Goal: Information Seeking & Learning: Learn about a topic

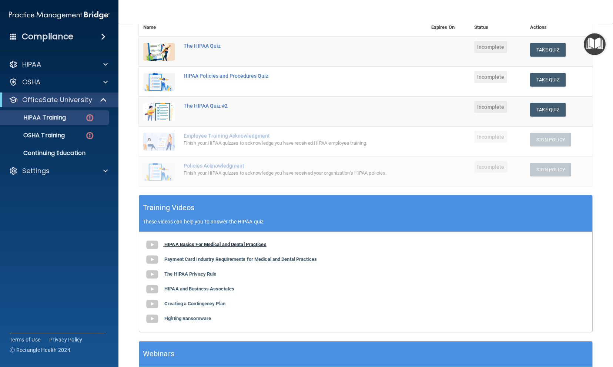
scroll to position [93, 0]
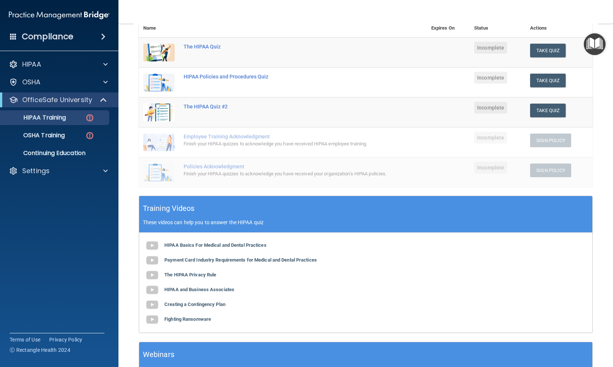
click at [195, 255] on div "HIPAA Basics For Medical and Dental Practices Payment Card Industry Requirement…" at bounding box center [365, 283] width 453 height 100
click at [192, 248] on b "HIPAA Basics For Medical and Dental Practices" at bounding box center [215, 246] width 102 height 6
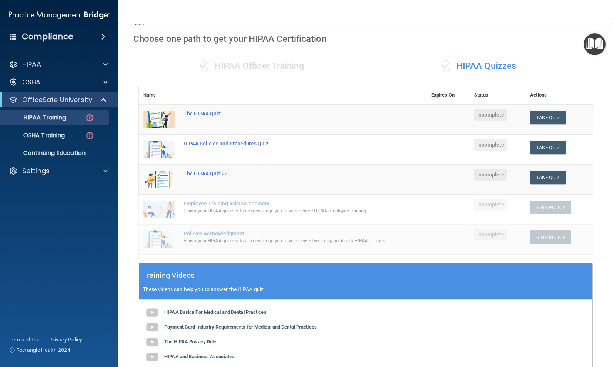
scroll to position [24, 0]
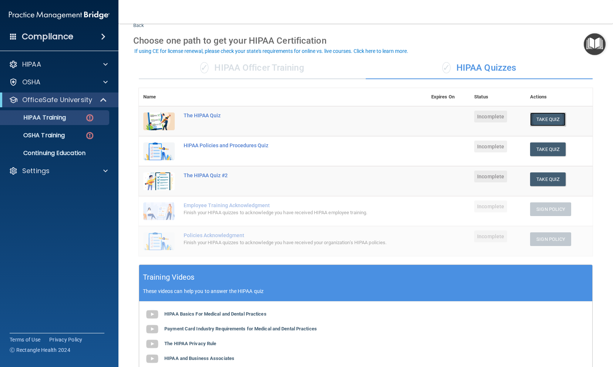
click at [546, 117] on button "Take Quiz" at bounding box center [548, 120] width 36 height 14
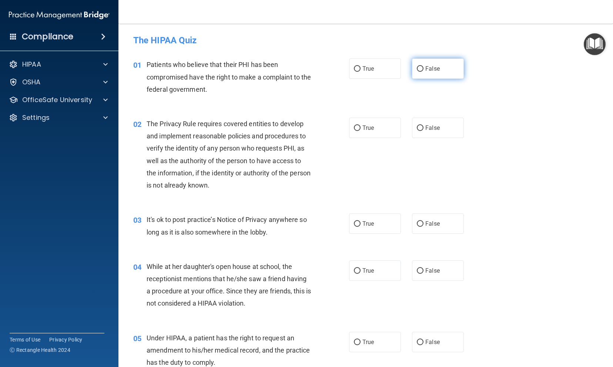
click at [417, 72] on input "False" at bounding box center [420, 69] width 7 height 6
radio input "true"
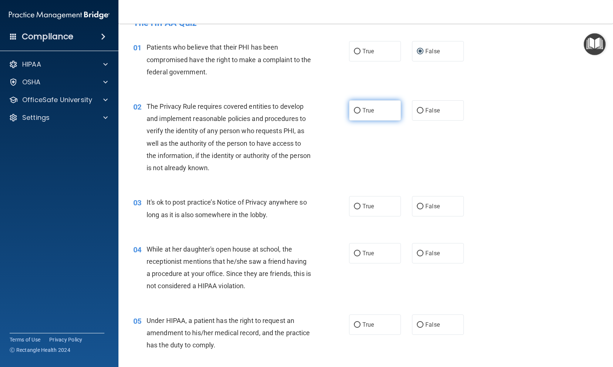
scroll to position [19, 0]
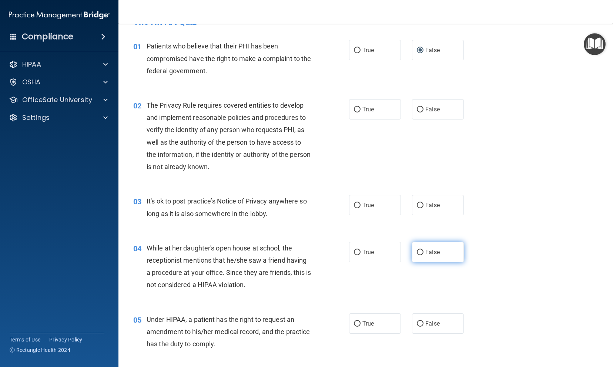
click at [428, 253] on span "False" at bounding box center [432, 252] width 14 height 7
click at [424, 253] on input "False" at bounding box center [420, 253] width 7 height 6
radio input "true"
click at [425, 207] on span "False" at bounding box center [432, 205] width 14 height 7
click at [424, 207] on input "False" at bounding box center [420, 206] width 7 height 6
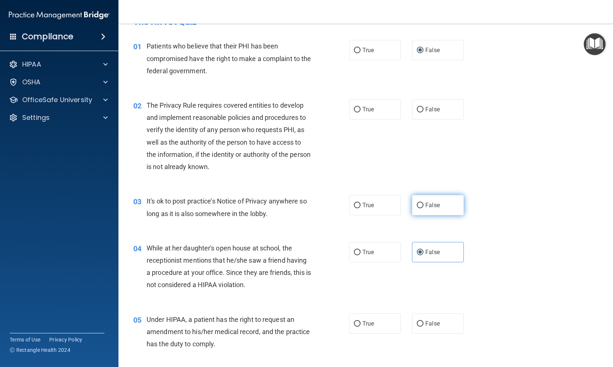
radio input "true"
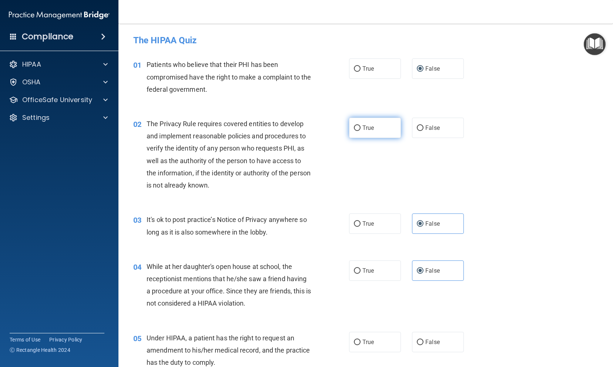
click at [352, 131] on label "True" at bounding box center [375, 128] width 52 height 20
click at [354, 131] on input "True" at bounding box center [357, 129] width 7 height 6
radio input "true"
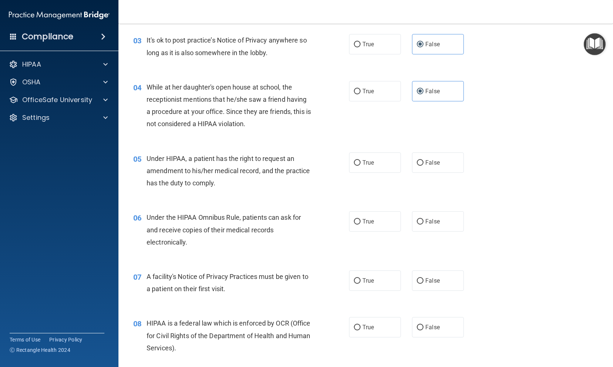
scroll to position [190, 0]
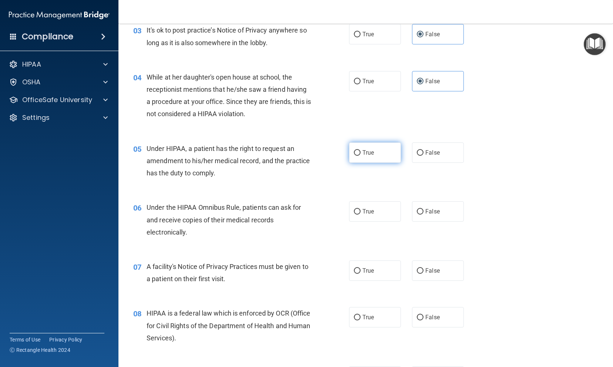
click at [353, 156] on label "True" at bounding box center [375, 153] width 52 height 20
click at [354, 156] on input "True" at bounding box center [357, 153] width 7 height 6
radio input "true"
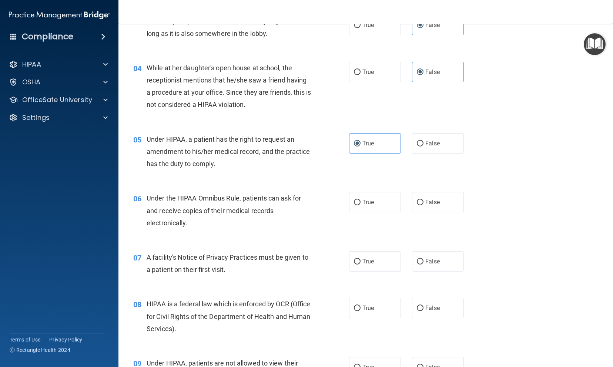
scroll to position [203, 0]
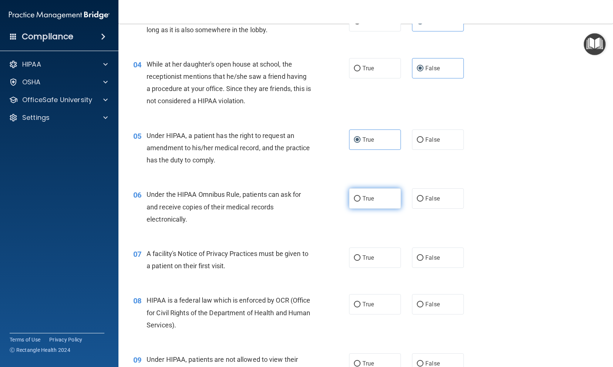
click at [353, 205] on label "True" at bounding box center [375, 198] width 52 height 20
click at [354, 202] on input "True" at bounding box center [357, 199] width 7 height 6
radio input "true"
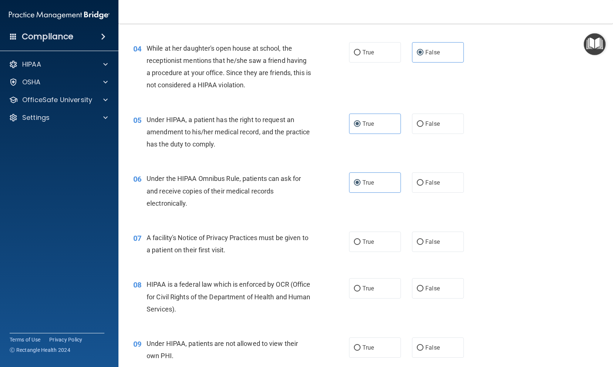
scroll to position [219, 0]
click at [352, 247] on label "True" at bounding box center [375, 241] width 52 height 20
click at [354, 245] on input "True" at bounding box center [357, 242] width 7 height 6
radio input "true"
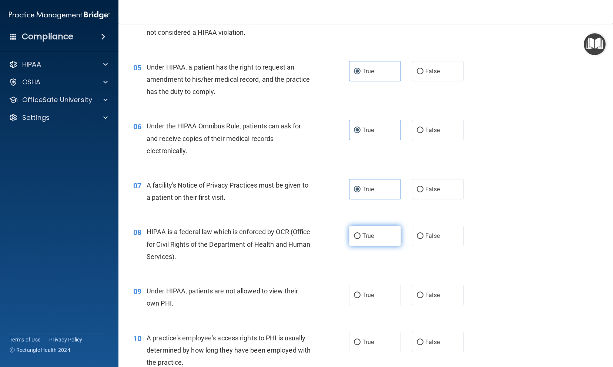
scroll to position [271, 0]
click at [355, 242] on label "True" at bounding box center [375, 236] width 52 height 20
click at [355, 239] on input "True" at bounding box center [357, 236] width 7 height 6
radio input "true"
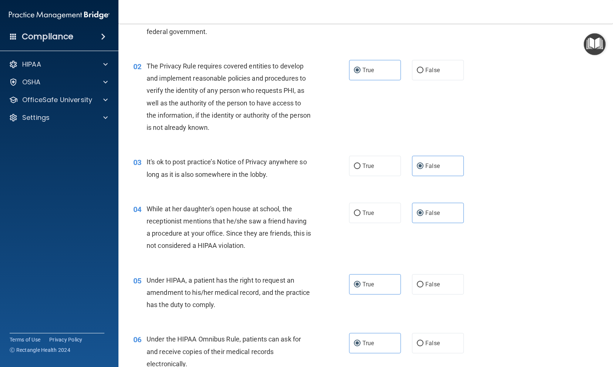
scroll to position [0, 0]
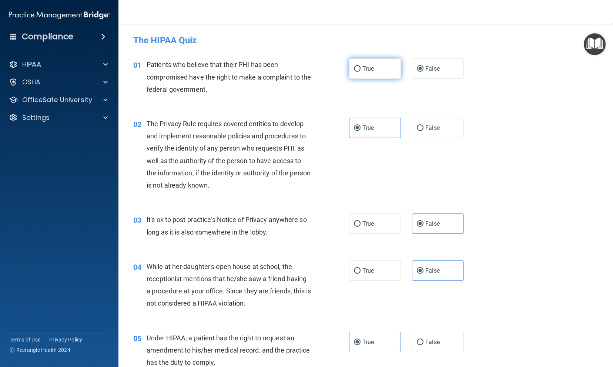
click at [360, 75] on label "True" at bounding box center [375, 69] width 52 height 20
click at [360, 72] on input "True" at bounding box center [357, 69] width 7 height 6
radio input "true"
radio input "false"
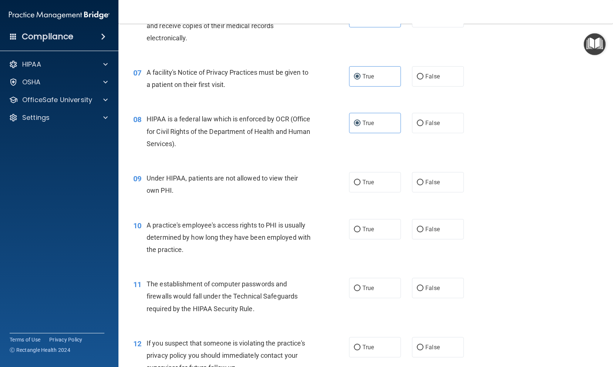
scroll to position [398, 0]
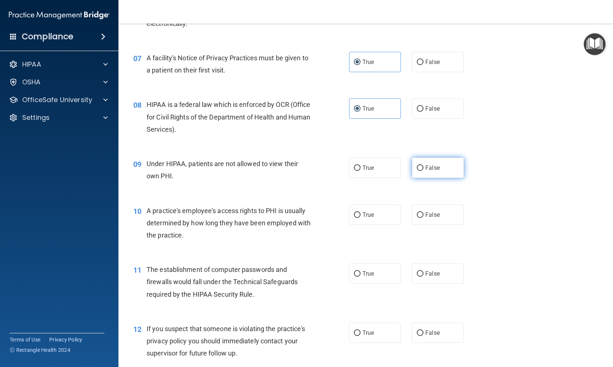
click at [417, 170] on input "False" at bounding box center [420, 169] width 7 height 6
radio input "true"
click at [420, 213] on label "False" at bounding box center [438, 215] width 52 height 20
click at [420, 213] on input "False" at bounding box center [420, 216] width 7 height 6
radio input "true"
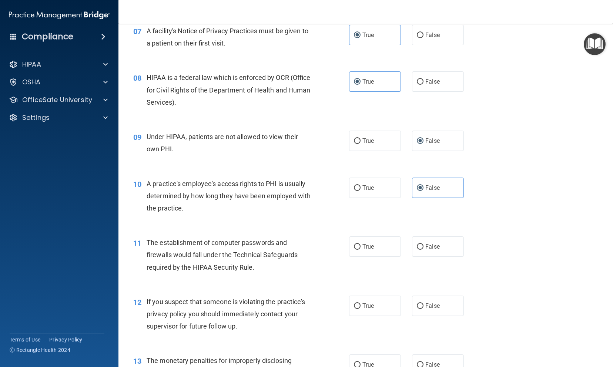
scroll to position [427, 0]
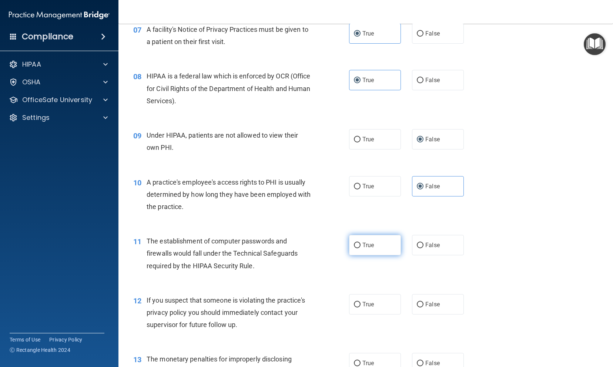
click at [359, 246] on label "True" at bounding box center [375, 245] width 52 height 20
click at [359, 246] on input "True" at bounding box center [357, 246] width 7 height 6
radio input "true"
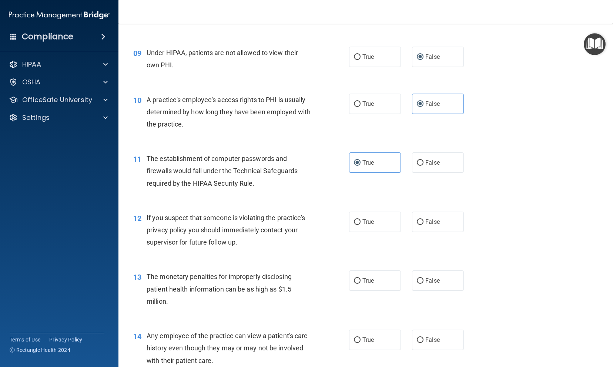
scroll to position [510, 0]
click at [354, 222] on input "True" at bounding box center [357, 222] width 7 height 6
radio input "true"
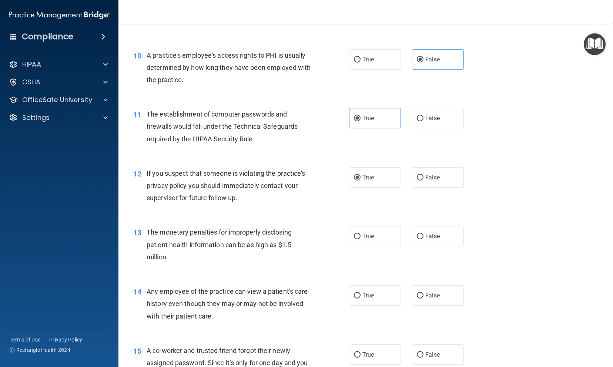
scroll to position [555, 0]
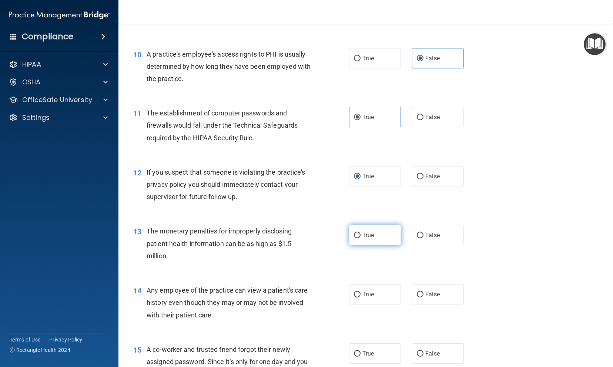
click at [356, 245] on label "True" at bounding box center [375, 235] width 52 height 20
click at [356, 238] on input "True" at bounding box center [357, 236] width 7 height 6
radio input "true"
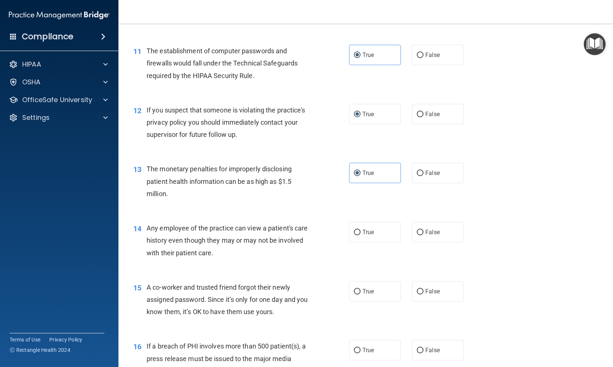
scroll to position [618, 0]
click at [358, 239] on label "True" at bounding box center [375, 231] width 52 height 20
click at [358, 235] on input "True" at bounding box center [357, 232] width 7 height 6
radio input "true"
click at [412, 238] on label "False" at bounding box center [438, 231] width 52 height 20
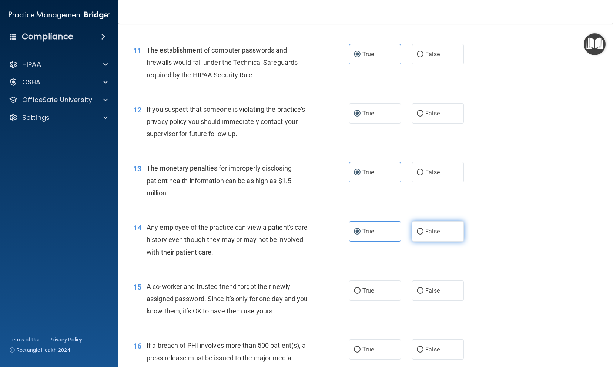
click at [417, 235] on input "False" at bounding box center [420, 232] width 7 height 6
radio input "true"
click at [352, 238] on label "True" at bounding box center [375, 231] width 52 height 20
click at [354, 235] on input "True" at bounding box center [357, 232] width 7 height 6
radio input "true"
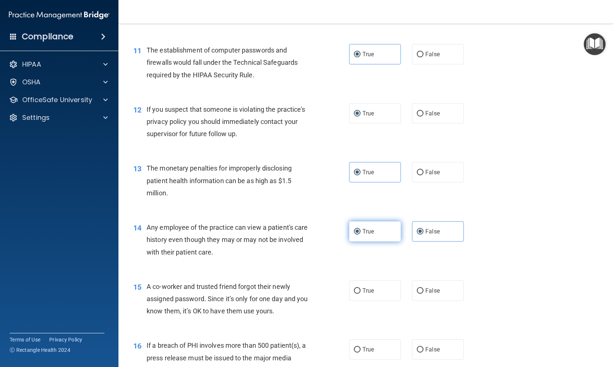
radio input "false"
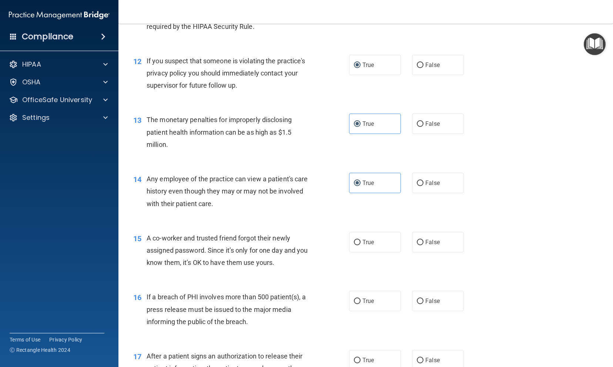
scroll to position [668, 0]
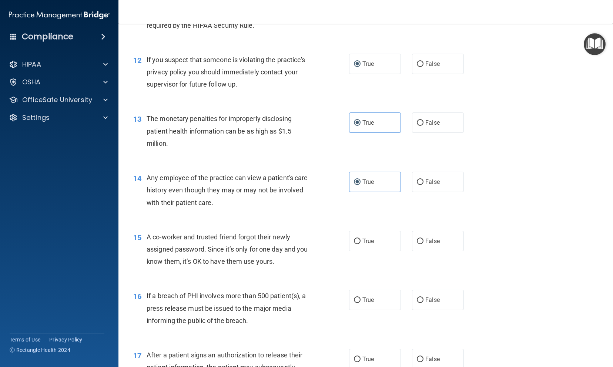
click at [416, 255] on div "15 A co-worker and trusted friend forgot their newly assigned password. Since i…" at bounding box center [366, 251] width 476 height 59
click at [425, 241] on span "False" at bounding box center [432, 241] width 14 height 7
click at [422, 241] on input "False" at bounding box center [420, 242] width 7 height 6
radio input "true"
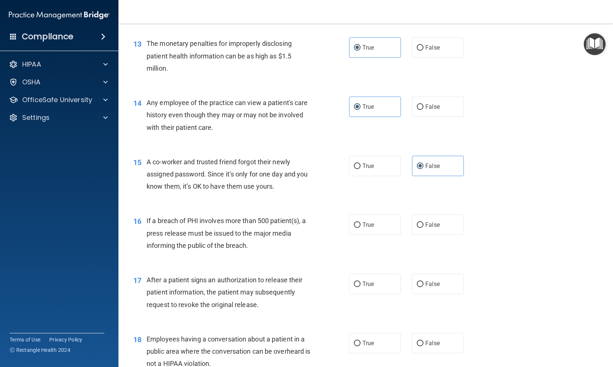
scroll to position [744, 0]
click at [370, 232] on label "True" at bounding box center [375, 224] width 52 height 20
click at [361, 227] on input "True" at bounding box center [357, 225] width 7 height 6
radio input "true"
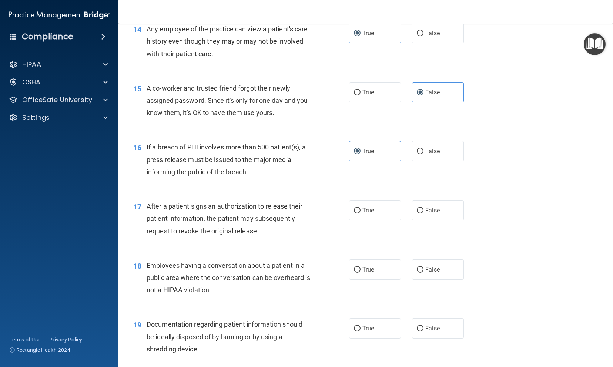
scroll to position [819, 0]
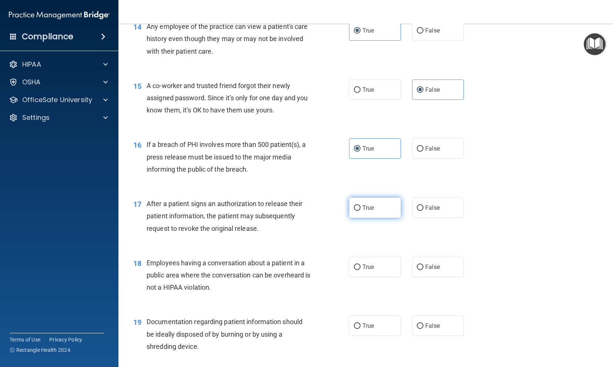
click at [354, 216] on label "True" at bounding box center [375, 208] width 52 height 20
click at [354, 211] on input "True" at bounding box center [357, 209] width 7 height 6
radio input "true"
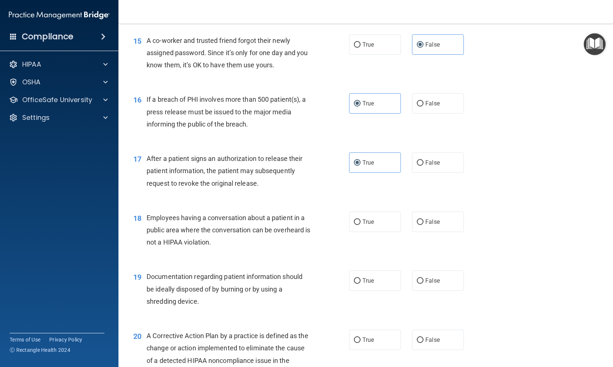
scroll to position [867, 0]
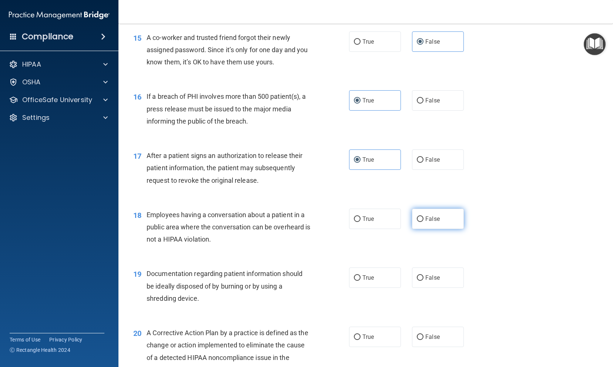
click at [412, 221] on label "False" at bounding box center [438, 219] width 52 height 20
click at [417, 221] on input "False" at bounding box center [420, 220] width 7 height 6
radio input "true"
click at [357, 280] on input "True" at bounding box center [357, 278] width 7 height 6
radio input "true"
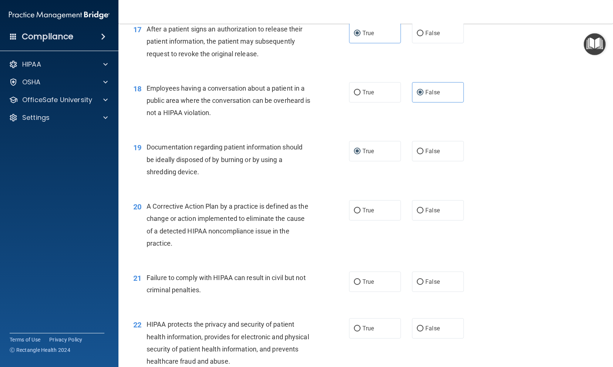
scroll to position [995, 0]
click at [420, 285] on label "False" at bounding box center [438, 281] width 52 height 20
click at [420, 284] on input "False" at bounding box center [420, 282] width 7 height 6
radio input "true"
click at [362, 206] on label "True" at bounding box center [375, 210] width 52 height 20
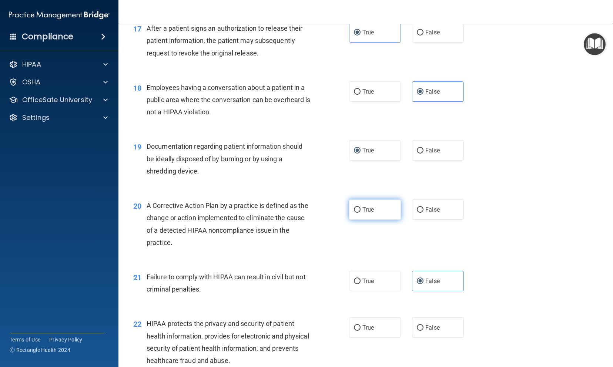
click at [361, 207] on input "True" at bounding box center [357, 210] width 7 height 6
radio input "true"
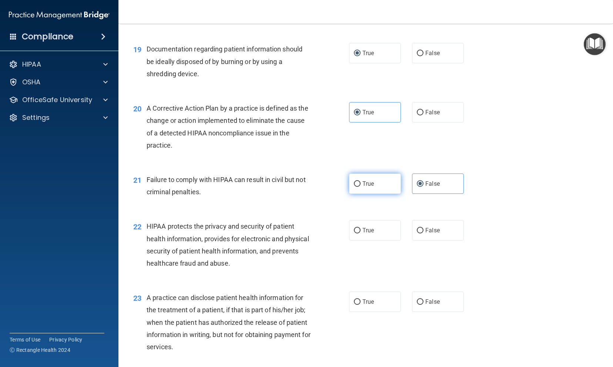
scroll to position [1092, 0]
click at [374, 271] on div "22 HIPAA protects the privacy and security of patient health information, provi…" at bounding box center [366, 246] width 476 height 71
click at [353, 234] on label "True" at bounding box center [375, 230] width 52 height 20
click at [354, 233] on input "True" at bounding box center [357, 231] width 7 height 6
radio input "true"
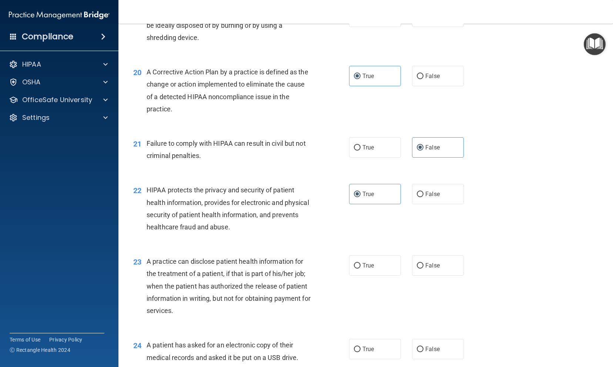
scroll to position [1129, 0]
click at [354, 269] on label "True" at bounding box center [375, 265] width 52 height 20
click at [354, 268] on input "True" at bounding box center [357, 266] width 7 height 6
radio input "true"
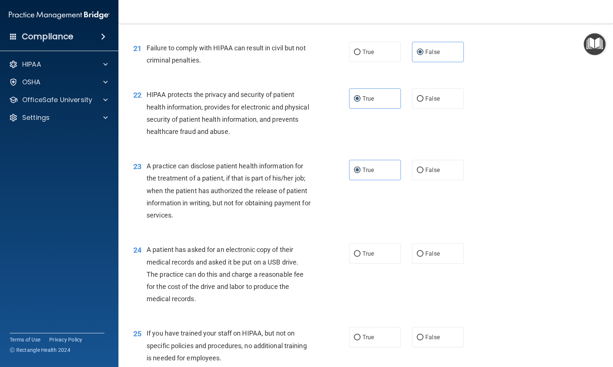
scroll to position [1225, 0]
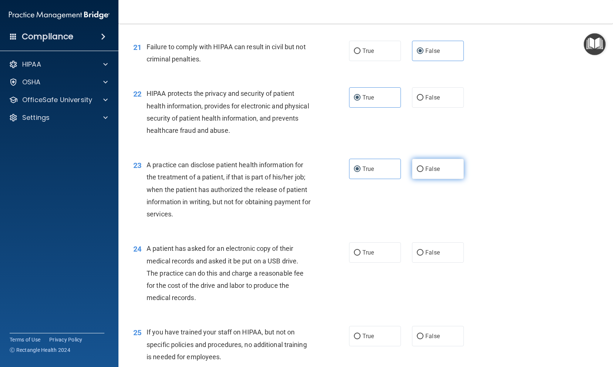
click at [427, 171] on span "False" at bounding box center [432, 169] width 14 height 7
click at [424, 171] on input "False" at bounding box center [420, 170] width 7 height 6
radio input "true"
radio input "false"
click at [408, 261] on div "True False" at bounding box center [411, 253] width 125 height 20
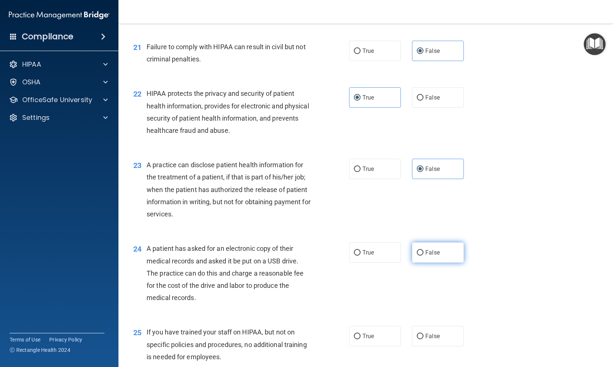
click at [425, 254] on span "False" at bounding box center [432, 252] width 14 height 7
click at [422, 254] on input "False" at bounding box center [420, 253] width 7 height 6
radio input "true"
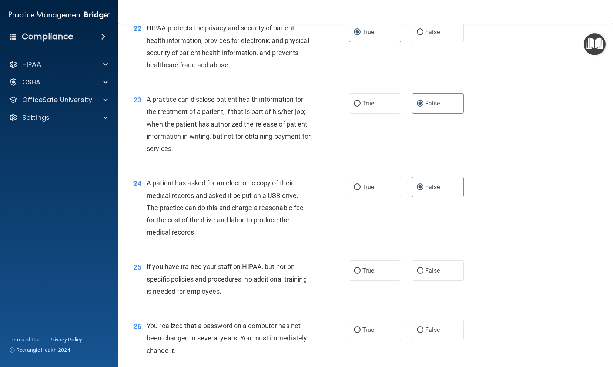
scroll to position [1291, 0]
click at [421, 277] on label "False" at bounding box center [438, 270] width 52 height 20
click at [421, 274] on input "False" at bounding box center [420, 271] width 7 height 6
radio input "true"
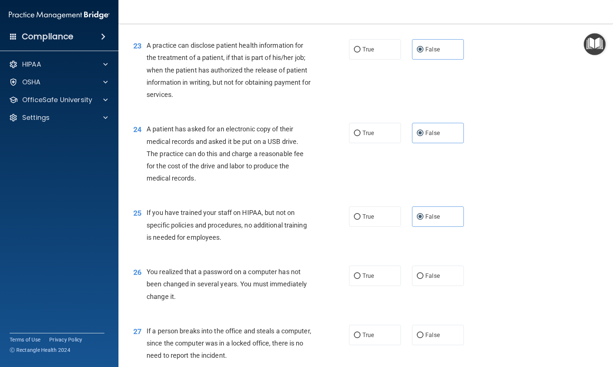
scroll to position [1346, 0]
click at [372, 279] on label "True" at bounding box center [375, 275] width 52 height 20
click at [361, 278] on input "True" at bounding box center [357, 276] width 7 height 6
radio input "true"
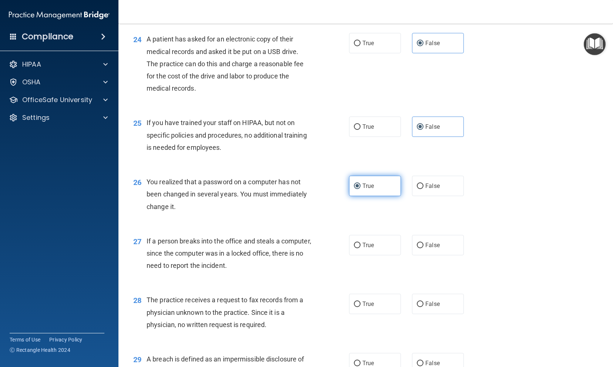
scroll to position [1435, 0]
click at [413, 254] on label "False" at bounding box center [438, 245] width 52 height 20
click at [417, 248] on input "False" at bounding box center [420, 246] width 7 height 6
radio input "true"
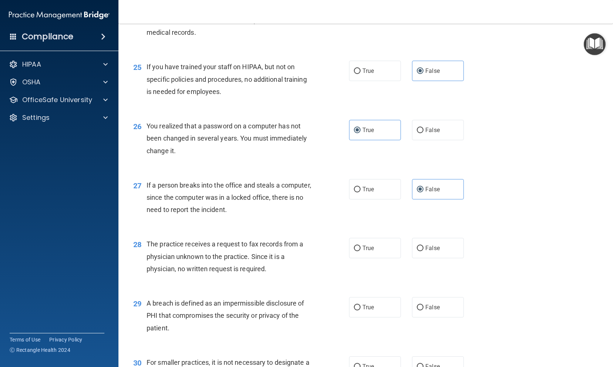
scroll to position [1492, 0]
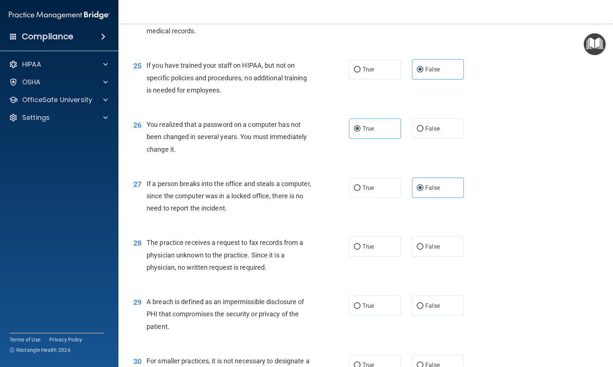
click at [320, 288] on div "29 A breach is defined as an impermissible disclosure of PHI that compromises t…" at bounding box center [366, 316] width 476 height 59
drag, startPoint x: 320, startPoint y: 288, endPoint x: 291, endPoint y: 303, distance: 33.3
click at [291, 303] on span "A breach is defined as an impermissible disclosure of PHI that compromises the …" at bounding box center [225, 314] width 157 height 32
click at [424, 237] on label "False" at bounding box center [438, 247] width 52 height 20
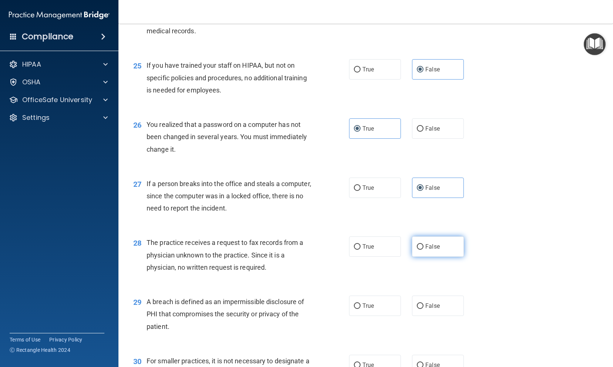
click at [424, 244] on input "False" at bounding box center [420, 247] width 7 height 6
radio input "true"
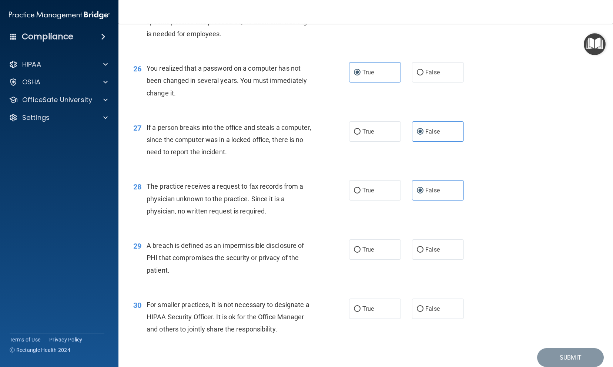
scroll to position [1551, 0]
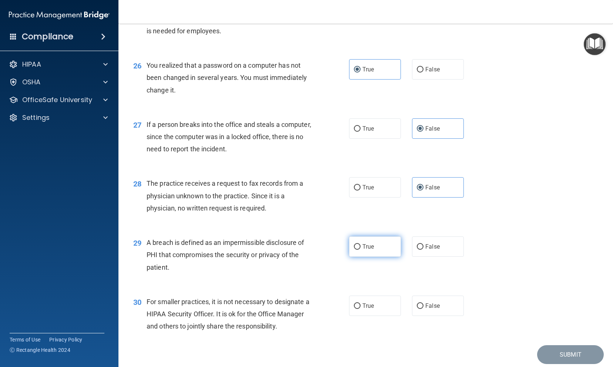
click at [355, 255] on label "True" at bounding box center [375, 247] width 52 height 20
click at [355, 250] on input "True" at bounding box center [357, 247] width 7 height 6
radio input "true"
click at [427, 313] on label "False" at bounding box center [438, 306] width 52 height 20
click at [424, 309] on input "False" at bounding box center [420, 307] width 7 height 6
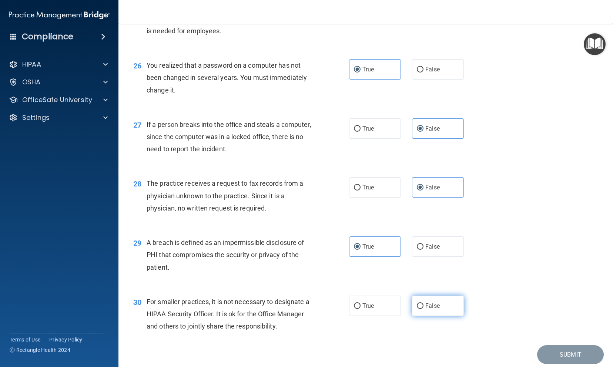
radio input "true"
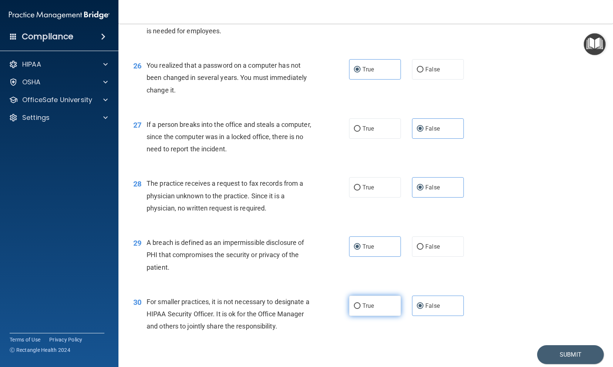
click at [368, 307] on span "True" at bounding box center [368, 306] width 11 height 7
click at [361, 307] on input "True" at bounding box center [357, 307] width 7 height 6
radio input "true"
radio input "false"
click at [552, 356] on button "Submit" at bounding box center [570, 354] width 67 height 19
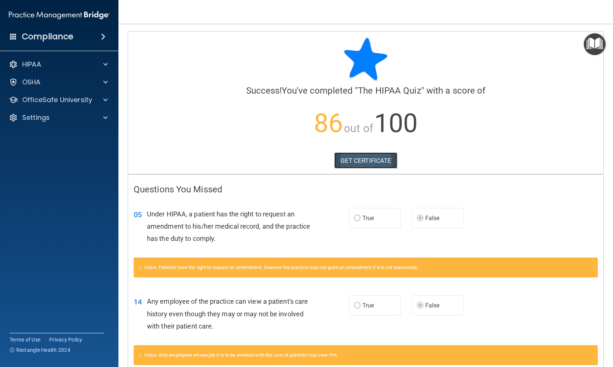
click at [371, 157] on link "GET CERTIFICATE" at bounding box center [365, 161] width 63 height 16
click at [101, 98] on div at bounding box center [104, 100] width 19 height 9
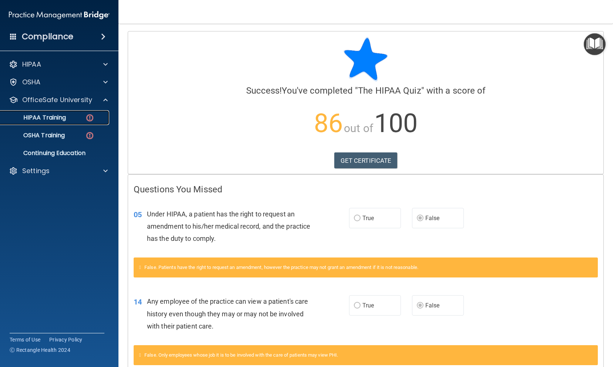
click at [77, 120] on div "HIPAA Training" at bounding box center [55, 117] width 101 height 7
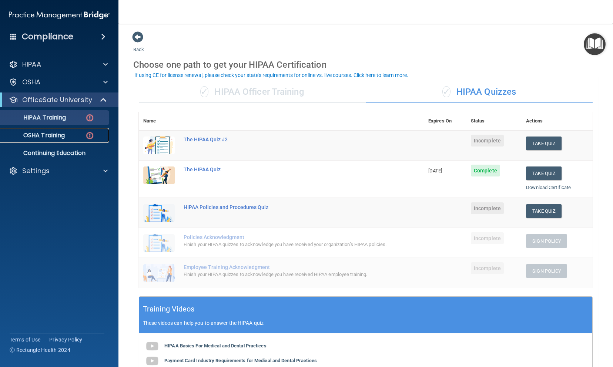
click at [81, 141] on link "OSHA Training" at bounding box center [51, 135] width 117 height 15
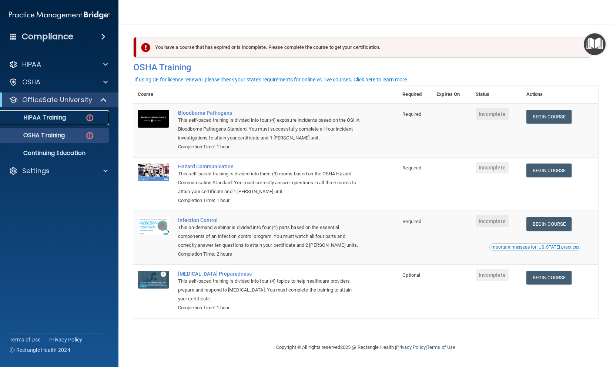
click at [82, 123] on link "HIPAA Training" at bounding box center [51, 117] width 117 height 15
